Goal: Navigation & Orientation: Find specific page/section

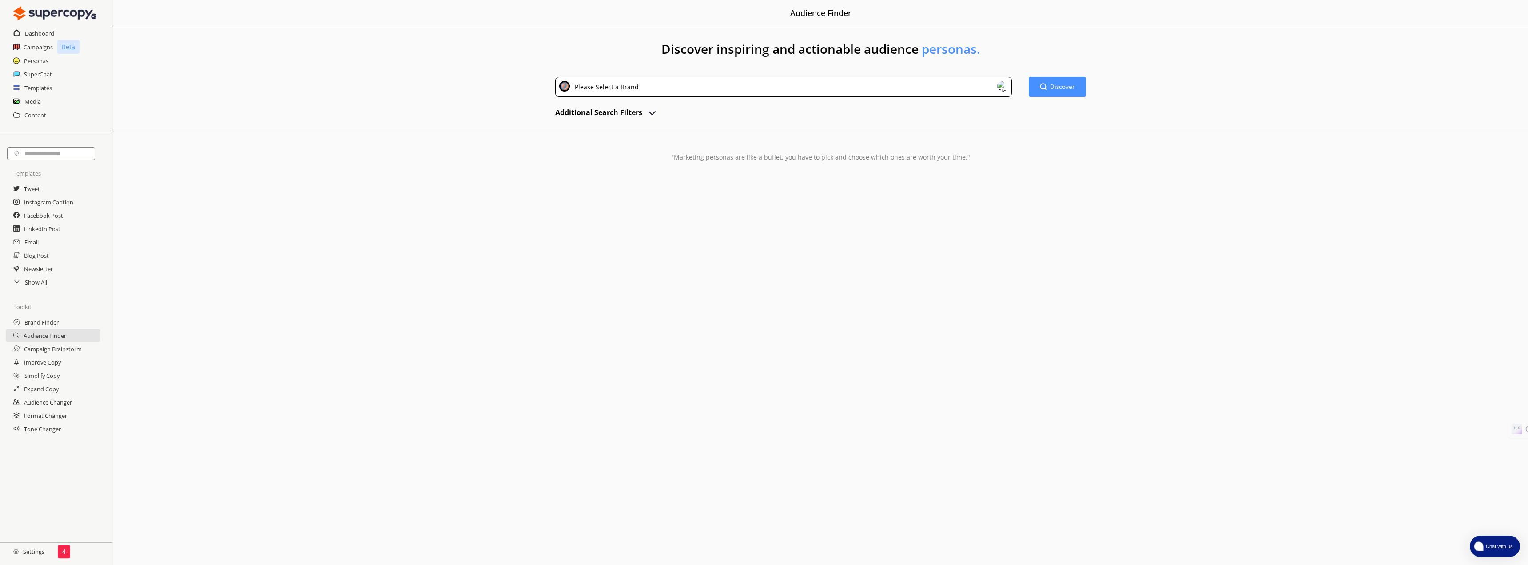
click at [1490, 548] on span "Chat with us" at bounding box center [1498, 545] width 32 height 7
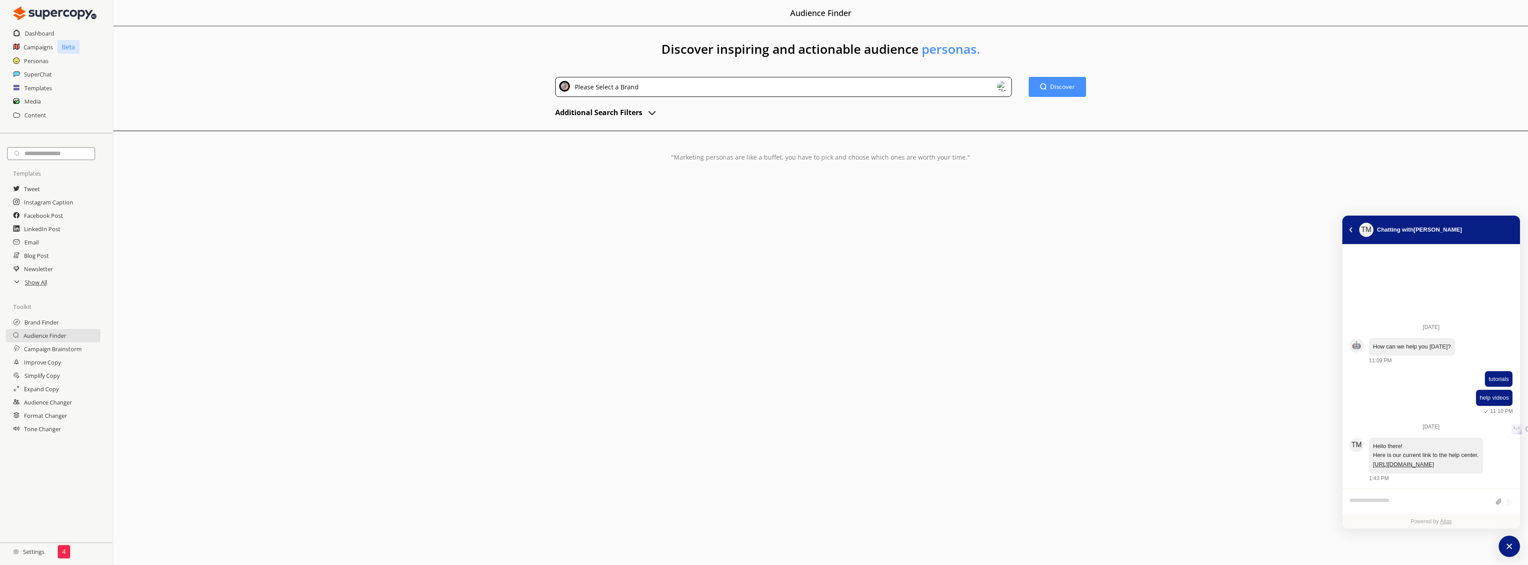
click at [1306, 253] on div "Menu Audience Finder Discover inspiring and actionable audience personas. Pleas…" at bounding box center [820, 282] width 1415 height 565
click at [1350, 229] on icon "atlas-back-button" at bounding box center [1351, 229] width 4 height 5
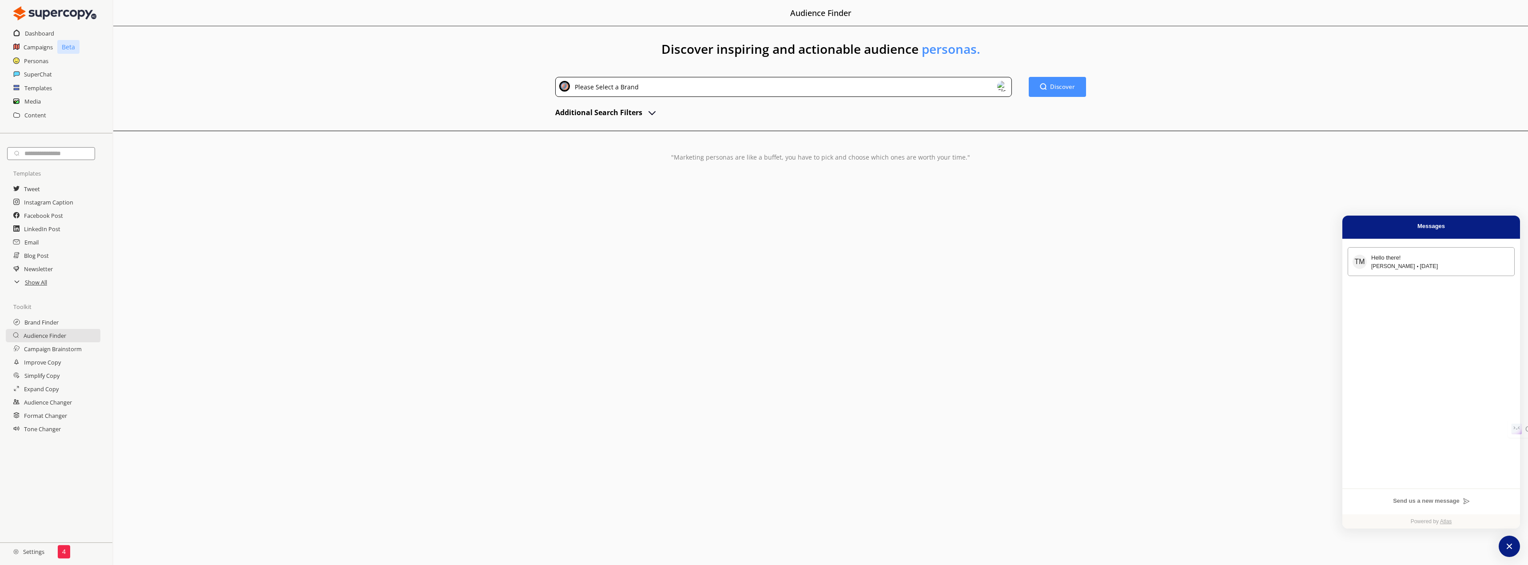
click at [1463, 265] on div "[PERSON_NAME][DATE]" at bounding box center [1440, 266] width 139 height 8
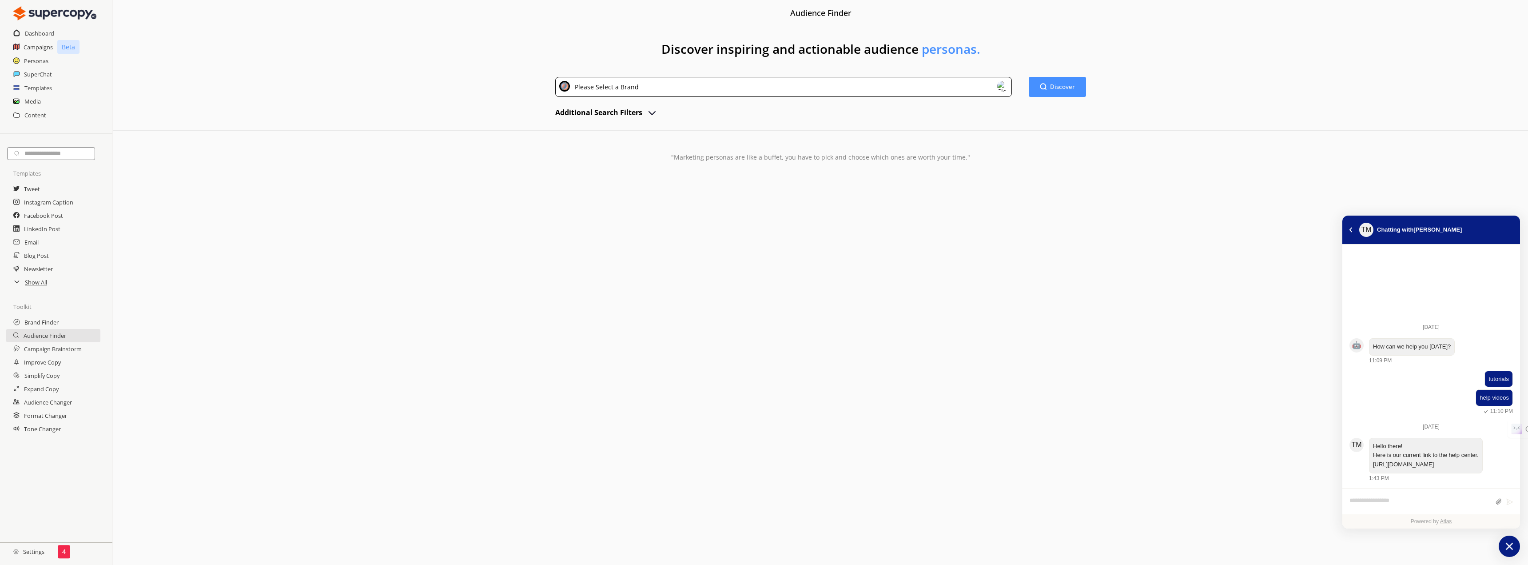
click at [1516, 547] on button "Chat with us" at bounding box center [1509, 545] width 21 height 21
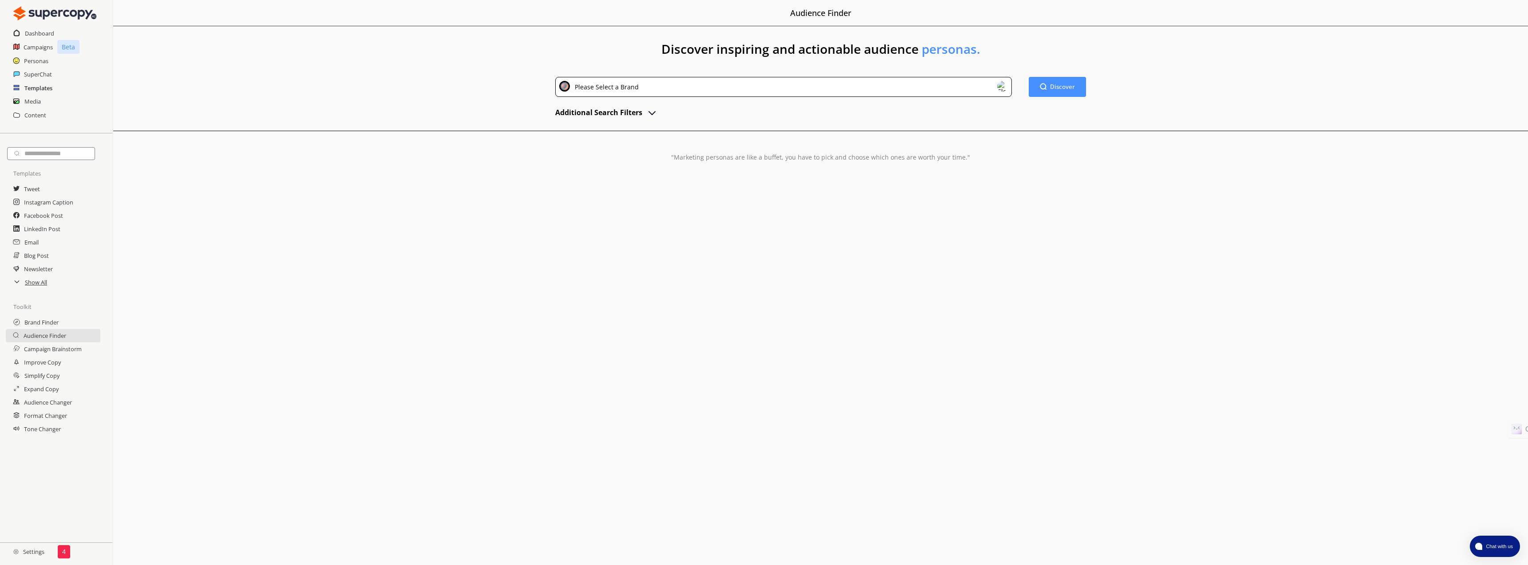
click at [42, 86] on h2 "Templates" at bounding box center [38, 87] width 28 height 13
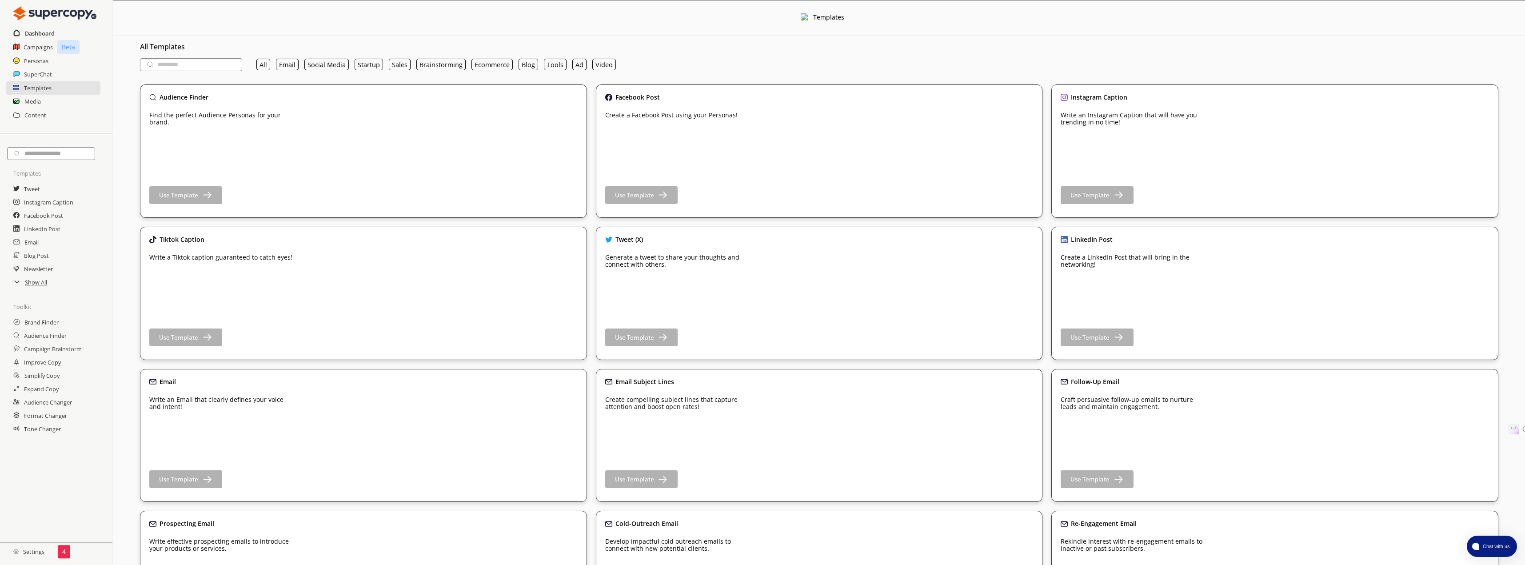
click at [38, 32] on h2 "Dashboard" at bounding box center [40, 33] width 30 height 13
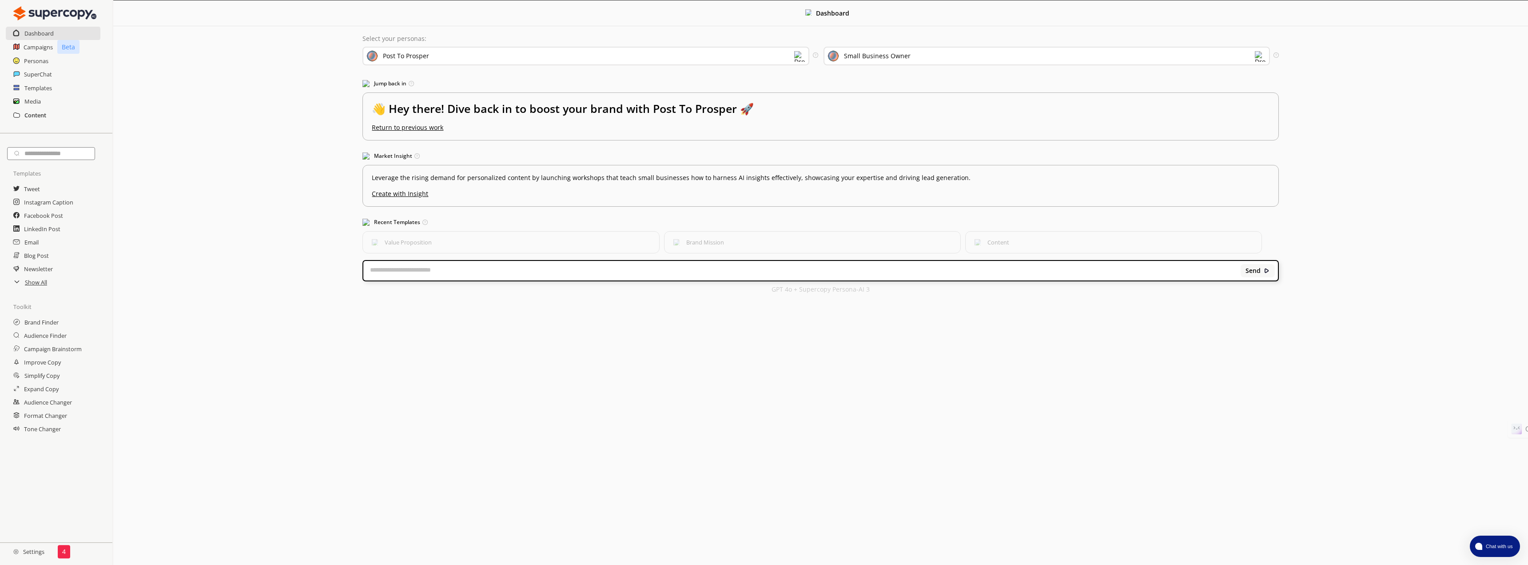
click at [35, 113] on h2 "Content" at bounding box center [35, 114] width 22 height 13
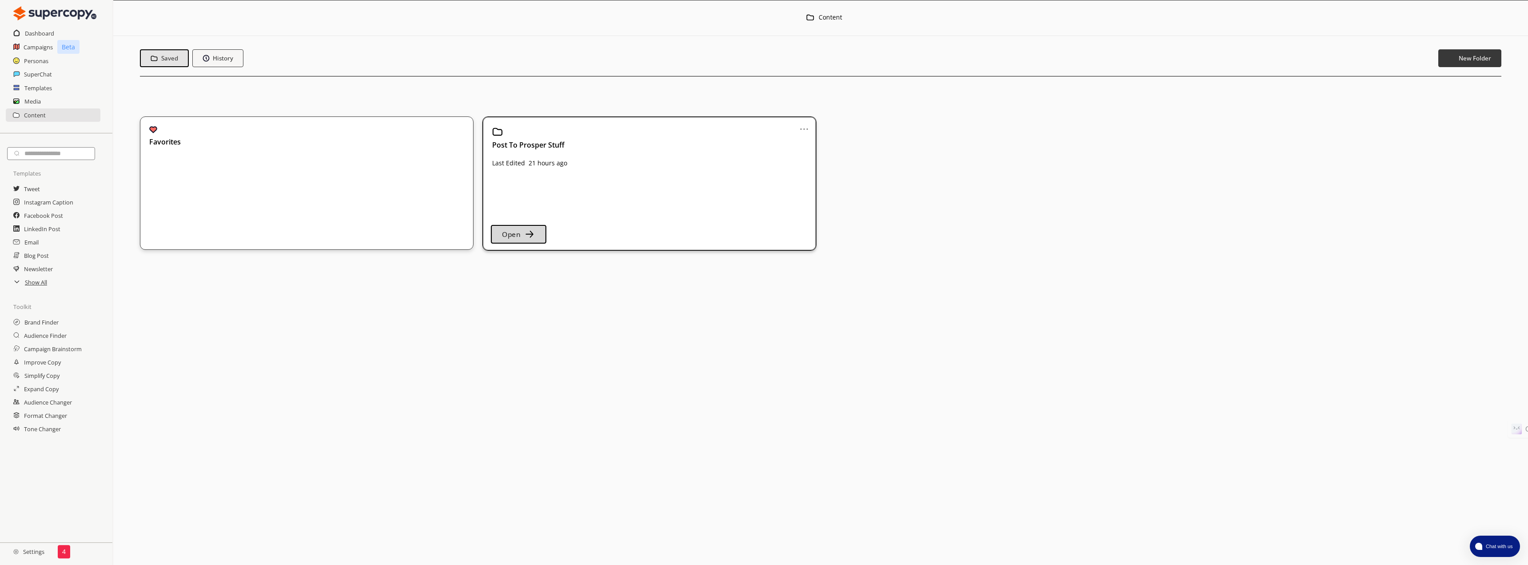
click at [533, 230] on img "button" at bounding box center [529, 233] width 11 height 11
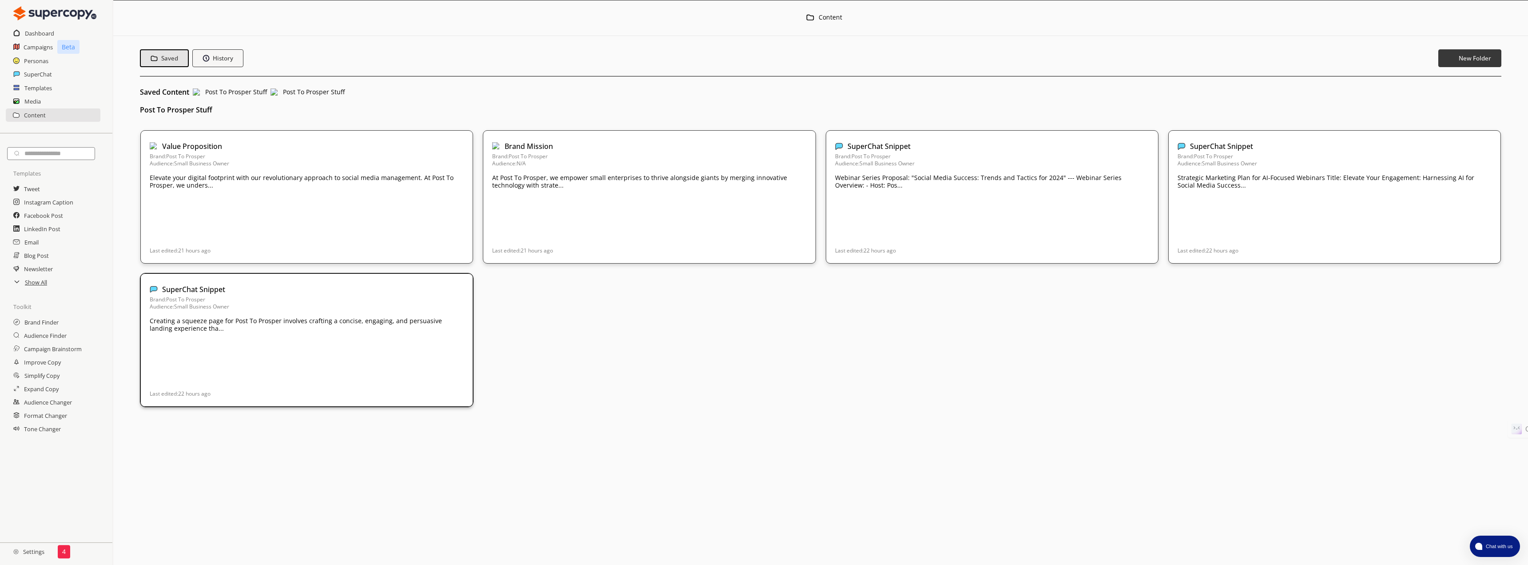
click at [320, 189] on p "Creating a squeeze page for Post To Prosper involves crafting a concise, engagi…" at bounding box center [307, 181] width 314 height 15
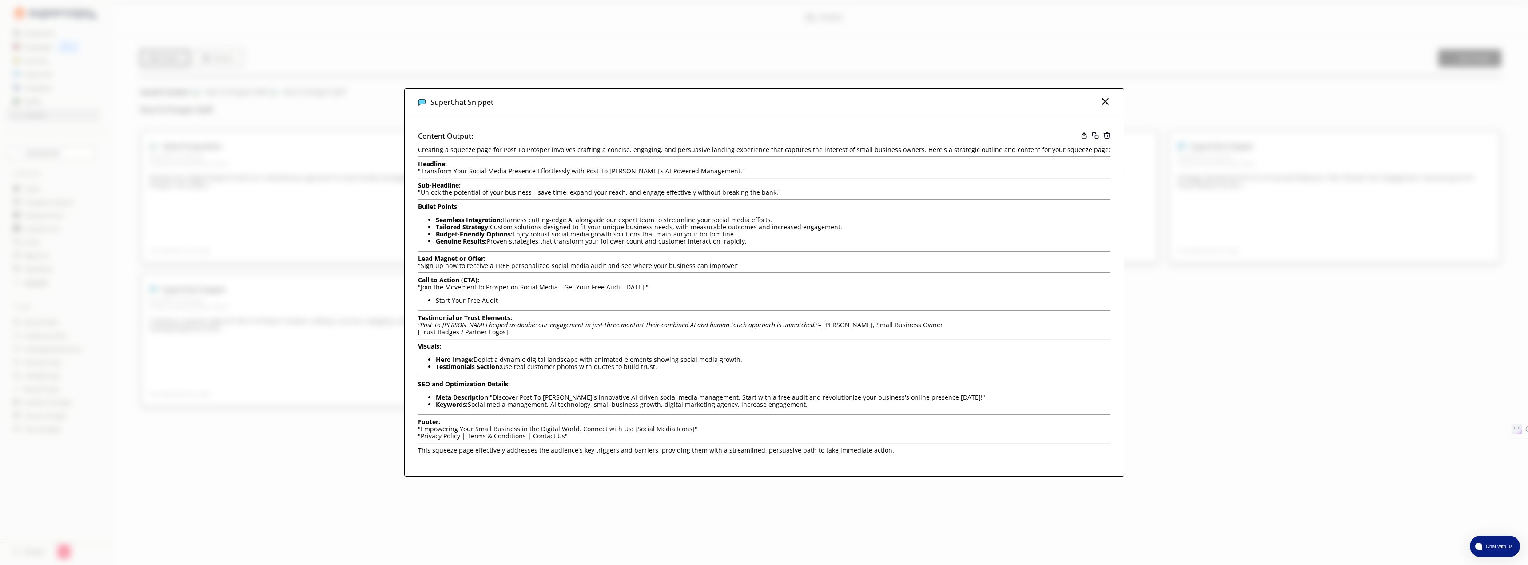
click at [1100, 100] on img at bounding box center [1105, 101] width 11 height 11
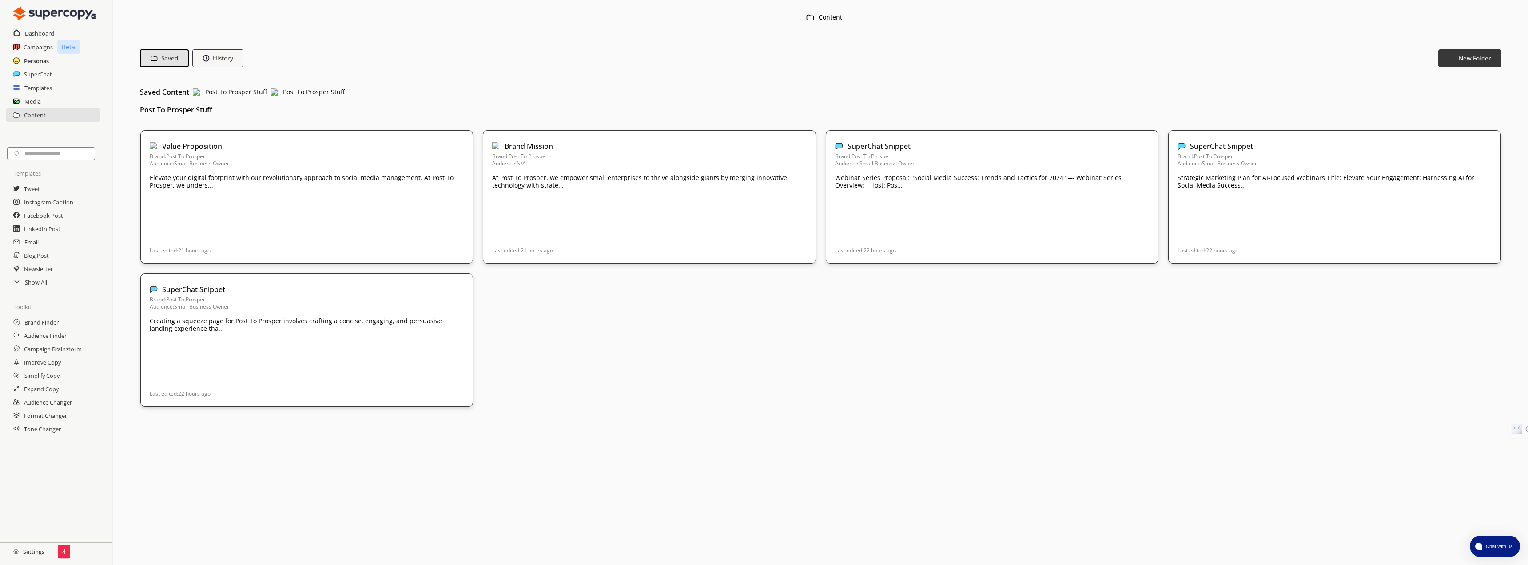
click at [38, 60] on h2 "Personas" at bounding box center [36, 60] width 25 height 13
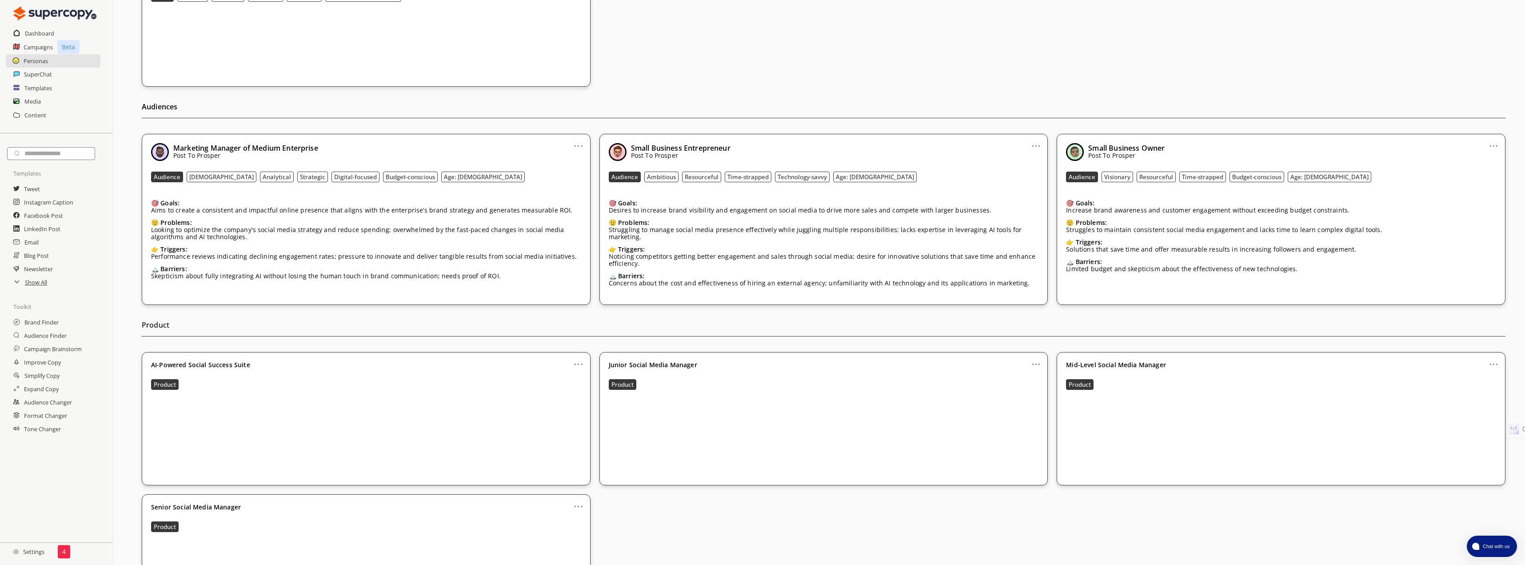
scroll to position [178, 0]
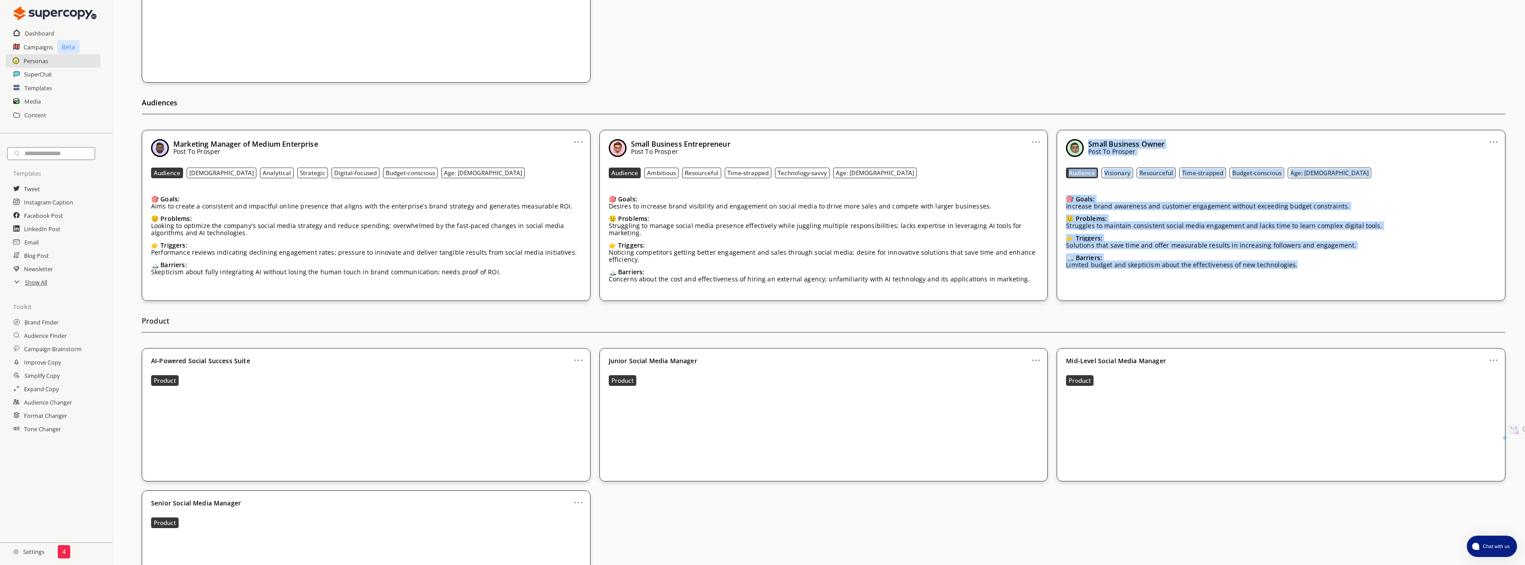
drag, startPoint x: 1089, startPoint y: 142, endPoint x: 1290, endPoint y: 269, distance: 238.4
click at [1290, 269] on div "Small Business Owner Post To Prosper Audience Visionary Resourceful Time-strapp…" at bounding box center [1281, 208] width 430 height 138
copy div "Small Business Owner Post To Prosper Audience Visionary Resourceful Time-strapp…"
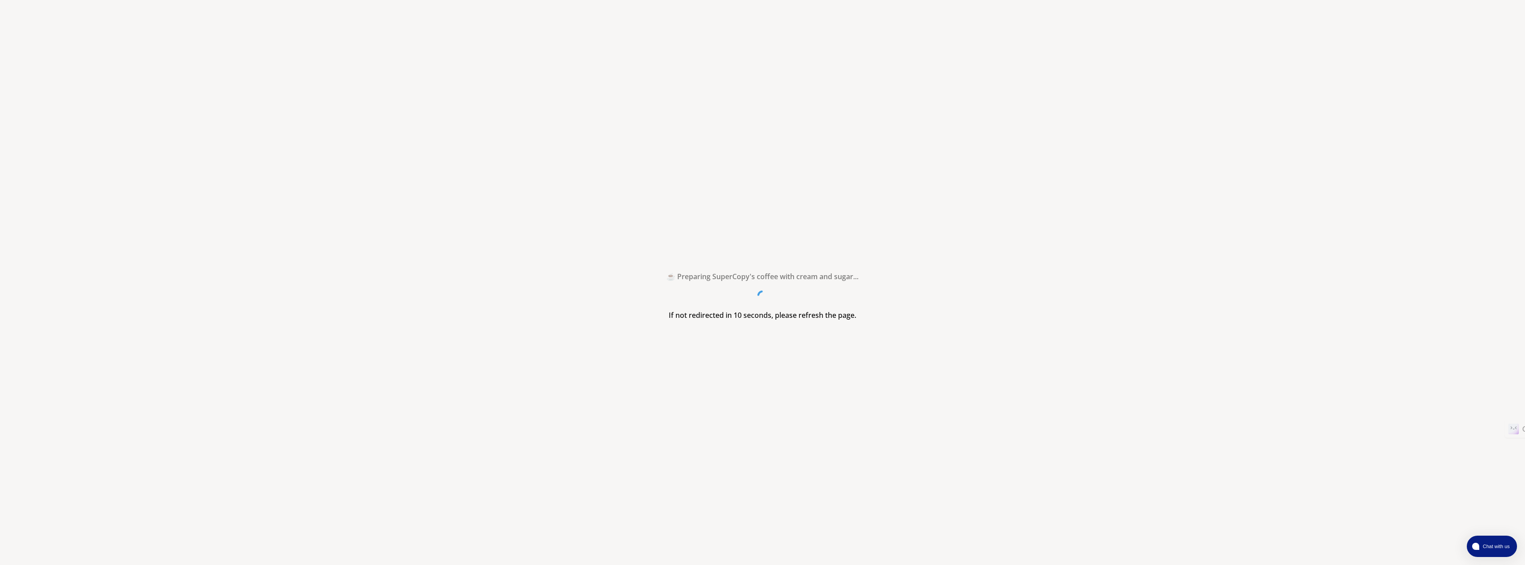
scroll to position [0, 0]
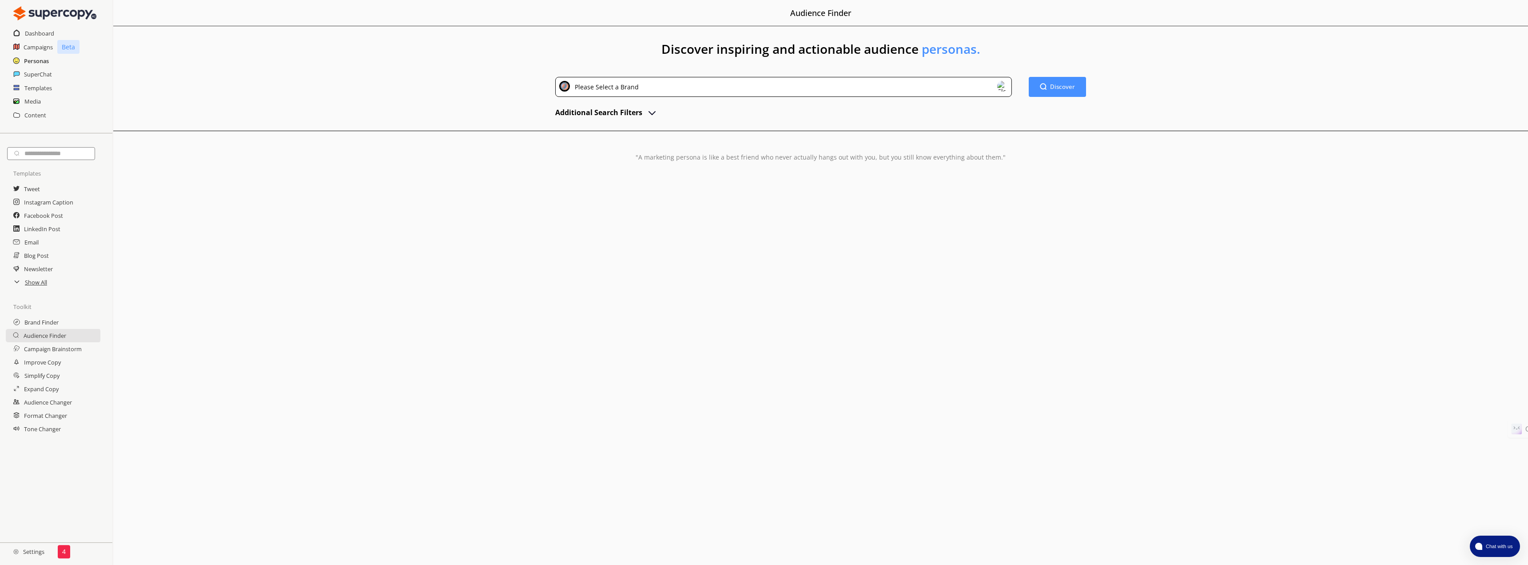
click at [39, 61] on h2 "Personas" at bounding box center [36, 60] width 25 height 13
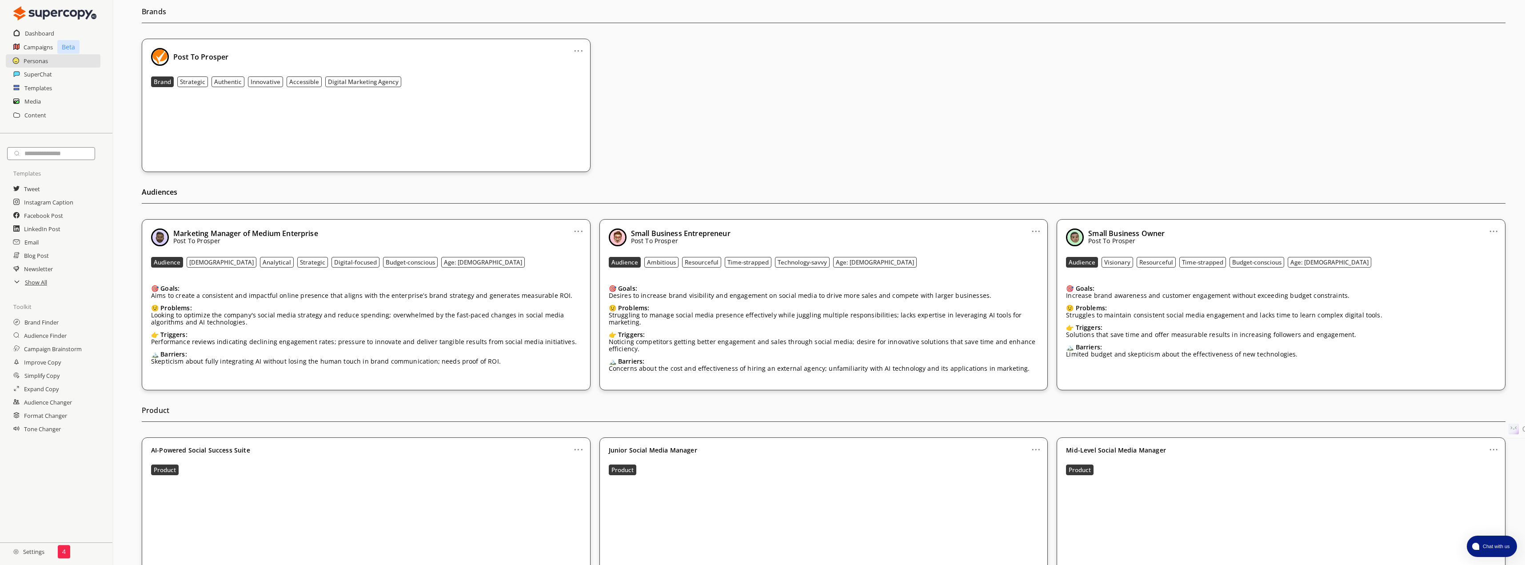
scroll to position [89, 0]
